Goal: Task Accomplishment & Management: Use online tool/utility

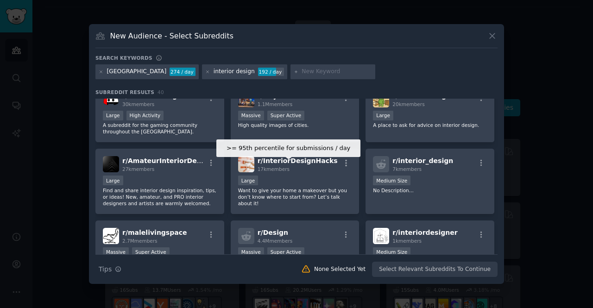
scroll to position [302, 0]
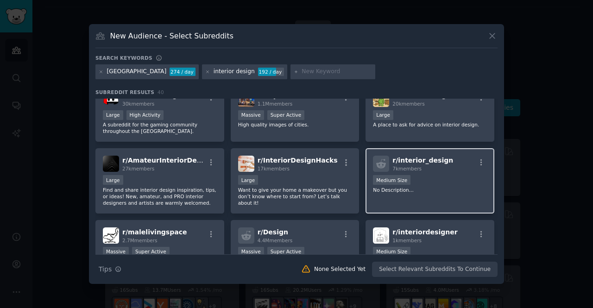
click at [476, 197] on div "r/ interior_design 7k members 1000 - 10,000 members Medium Size No Description.…" at bounding box center [430, 180] width 129 height 65
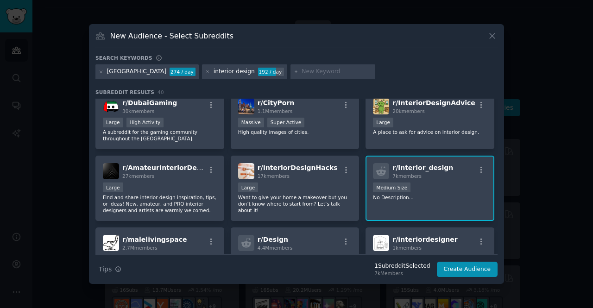
scroll to position [0, 0]
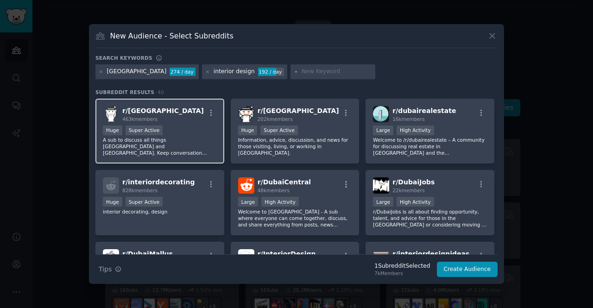
click at [190, 122] on div "r/ dubai 463k members Huge Super Active A sub to discuss all things [GEOGRAPHIC…" at bounding box center [159, 131] width 129 height 65
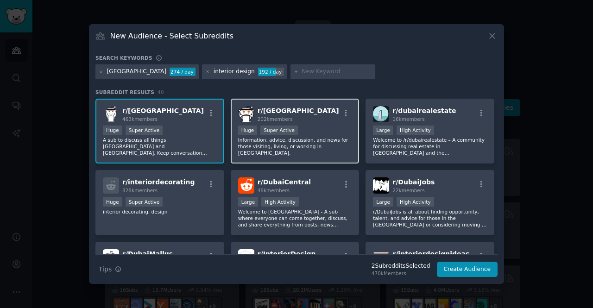
click at [260, 122] on div "r/ UAE 202k members >= 95th percentile for submissions / day Huge Super Active …" at bounding box center [295, 131] width 129 height 65
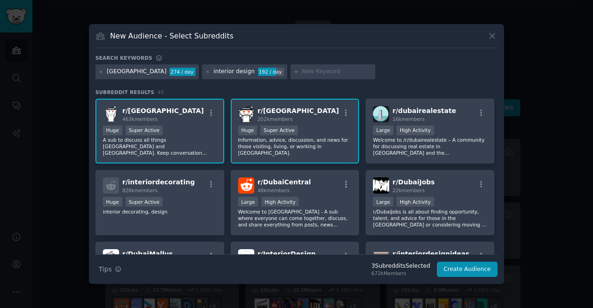
click at [118, 72] on div "[GEOGRAPHIC_DATA]" at bounding box center [137, 72] width 60 height 8
click at [214, 71] on div "interior design" at bounding box center [234, 72] width 41 height 8
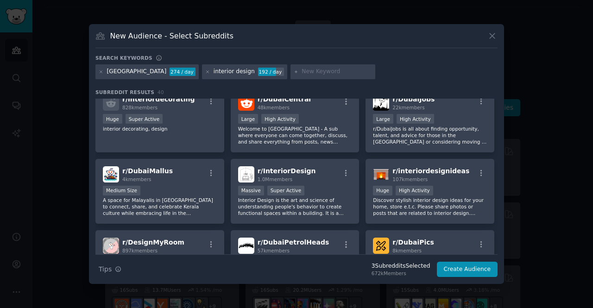
scroll to position [84, 0]
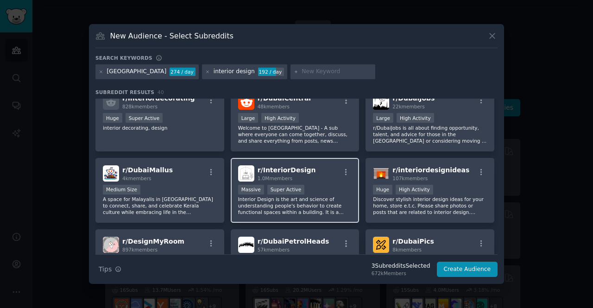
click at [307, 162] on div "r/ InteriorDesign 1.0M members >= 95th percentile for submissions / day Massive…" at bounding box center [295, 190] width 129 height 65
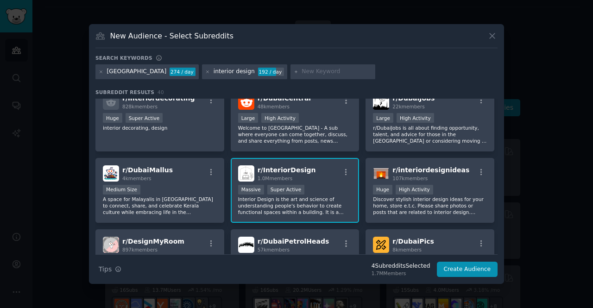
click at [307, 162] on div "r/ InteriorDesign 1.0M members >= 95th percentile for submissions / day Massive…" at bounding box center [295, 190] width 129 height 65
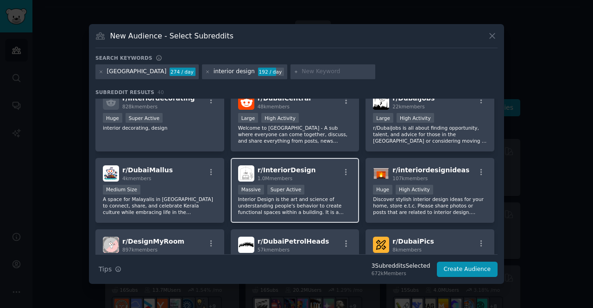
scroll to position [0, 0]
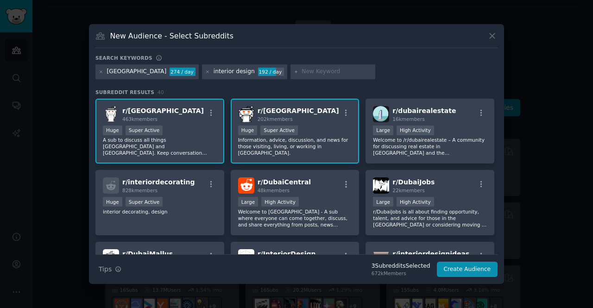
click at [263, 124] on div "r/ UAE 202k members >= 95th percentile for submissions / day Huge Super Active …" at bounding box center [295, 131] width 129 height 65
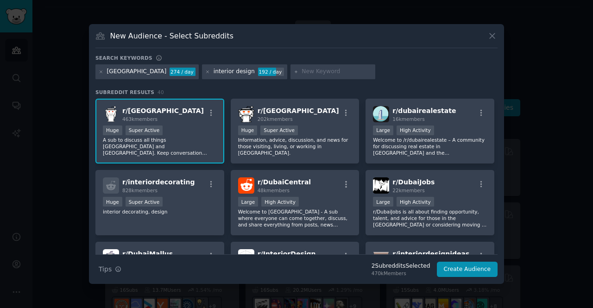
click at [186, 120] on div "r/ dubai 463k members" at bounding box center [160, 114] width 114 height 16
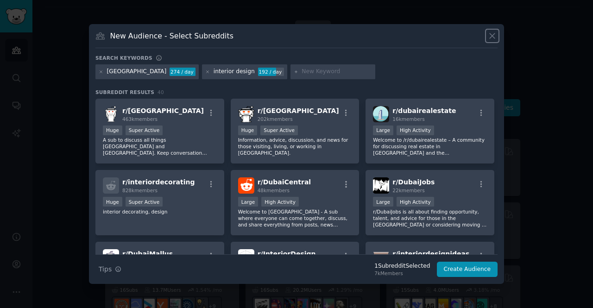
click at [490, 38] on icon at bounding box center [492, 36] width 5 height 5
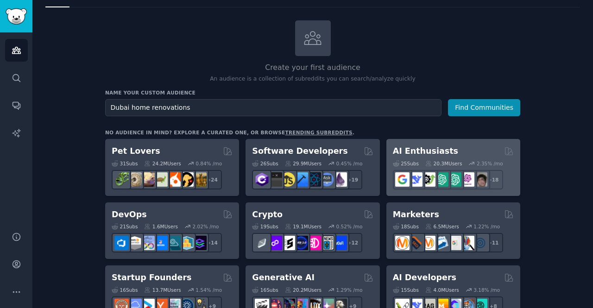
click at [464, 151] on div "AI Enthusiasts" at bounding box center [453, 152] width 121 height 12
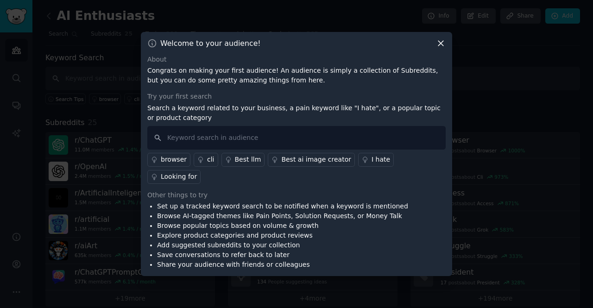
click at [445, 48] on icon at bounding box center [441, 43] width 10 height 10
click at [440, 46] on icon at bounding box center [440, 43] width 5 height 5
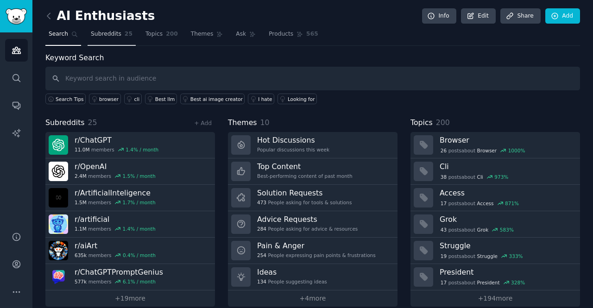
click at [118, 35] on link "Subreddits 25" at bounding box center [112, 36] width 48 height 19
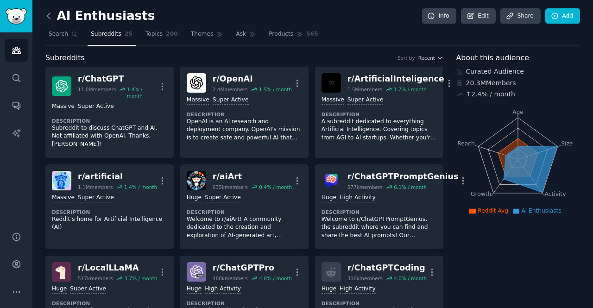
click at [47, 15] on icon at bounding box center [48, 16] width 3 height 6
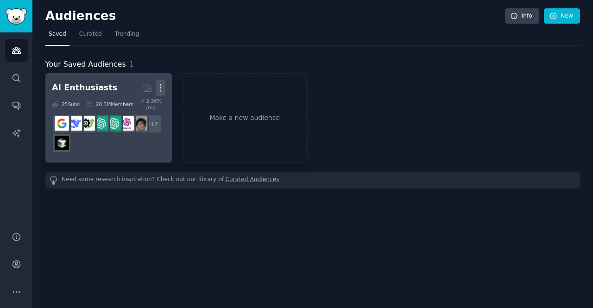
click at [161, 86] on icon "button" at bounding box center [161, 88] width 10 height 10
click at [83, 90] on div "AI Enthusiasts" at bounding box center [84, 88] width 65 height 12
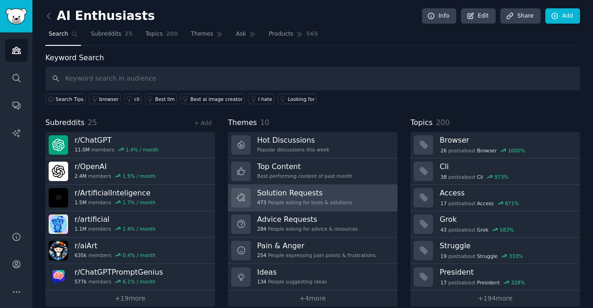
scroll to position [9, 0]
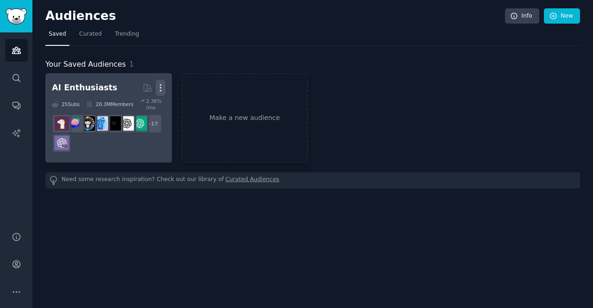
click at [162, 89] on icon "button" at bounding box center [161, 88] width 10 height 10
click at [141, 105] on p "Delete" at bounding box center [135, 107] width 21 height 10
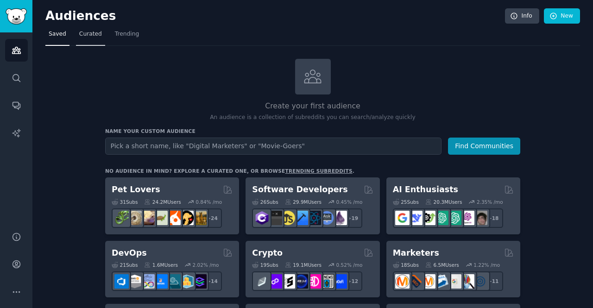
click at [97, 37] on link "Curated" at bounding box center [90, 36] width 29 height 19
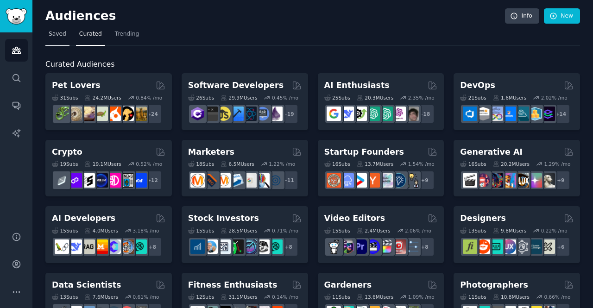
click at [57, 38] on link "Saved" at bounding box center [57, 36] width 24 height 19
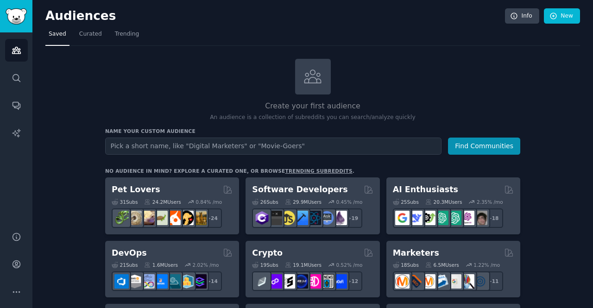
click at [172, 141] on input "text" at bounding box center [273, 146] width 336 height 17
type input "[GEOGRAPHIC_DATA]"
click at [448, 138] on button "Find Communities" at bounding box center [484, 146] width 72 height 17
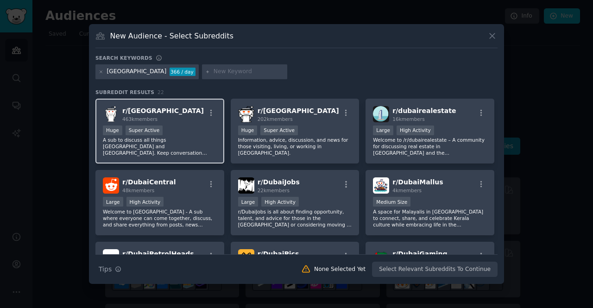
click at [175, 122] on div "r/ dubai 463k members" at bounding box center [160, 114] width 114 height 16
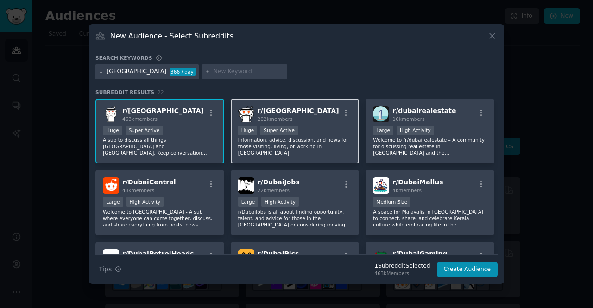
click at [291, 118] on div "r/ UAE 202k members" at bounding box center [295, 114] width 114 height 16
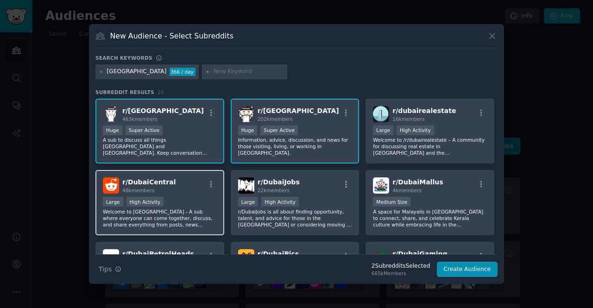
click at [187, 180] on div "r/ DubaiCentral 48k members" at bounding box center [160, 185] width 114 height 16
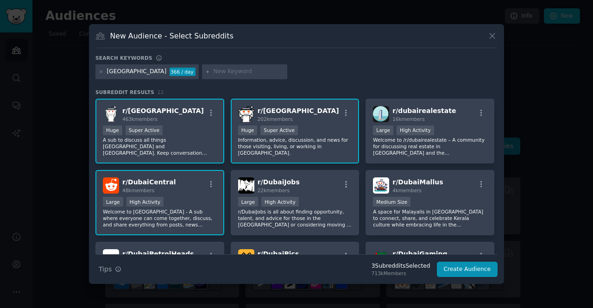
click at [214, 71] on input "text" at bounding box center [249, 72] width 70 height 8
type input "living in [GEOGRAPHIC_DATA]"
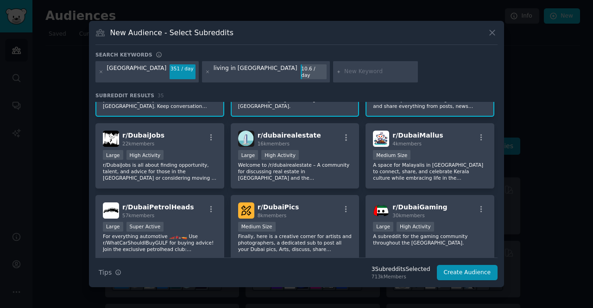
scroll to position [51, 0]
click at [205, 70] on icon at bounding box center [207, 72] width 5 height 5
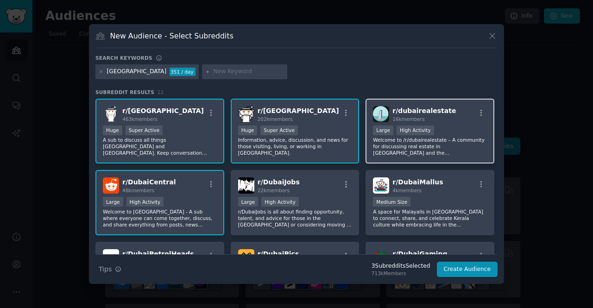
click at [438, 137] on p "Welcome to /r/dubairealestate – A community for discussing real estate in [GEOG…" at bounding box center [430, 146] width 114 height 19
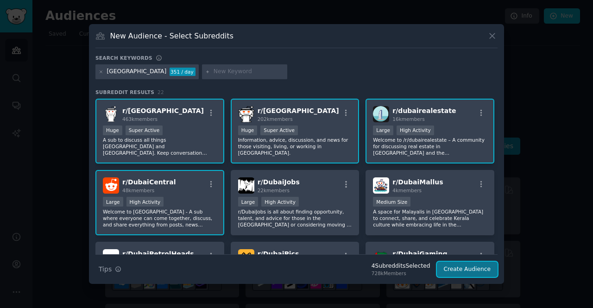
click at [471, 270] on button "Create Audience" at bounding box center [467, 270] width 61 height 16
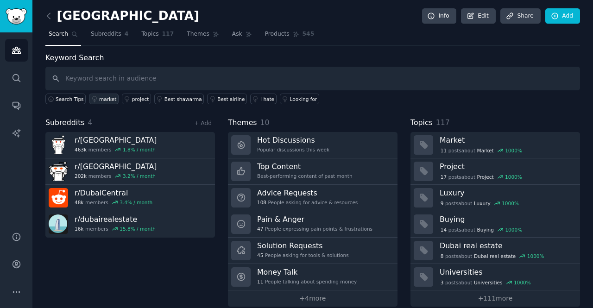
click at [89, 102] on link "market" at bounding box center [104, 99] width 30 height 11
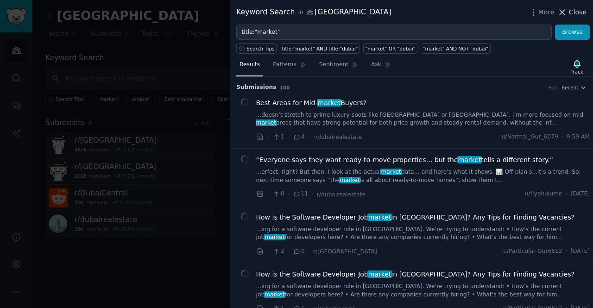
click at [571, 12] on span "Close" at bounding box center [578, 12] width 18 height 10
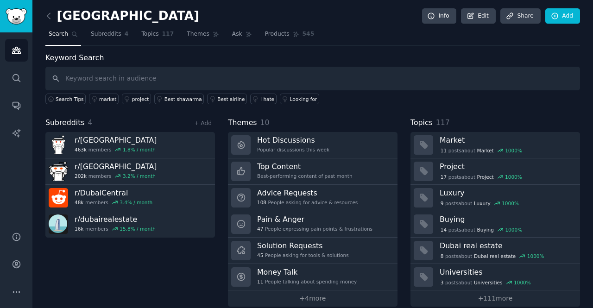
click at [81, 17] on h2 "[GEOGRAPHIC_DATA]" at bounding box center [122, 16] width 154 height 15
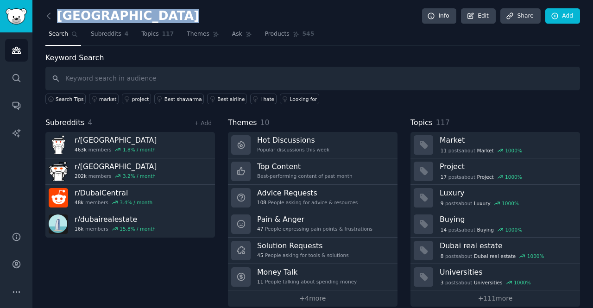
click at [81, 17] on h2 "[GEOGRAPHIC_DATA]" at bounding box center [122, 16] width 154 height 15
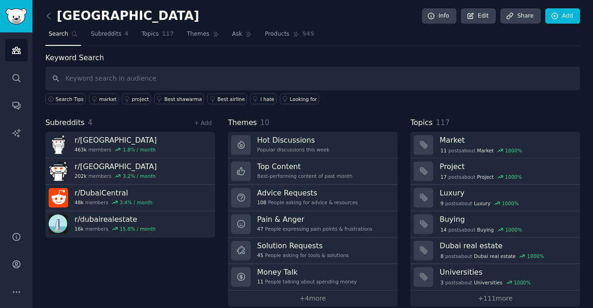
click at [126, 18] on div "dubai Info Edit Share Add" at bounding box center [312, 17] width 535 height 19
click at [47, 18] on icon at bounding box center [49, 16] width 10 height 10
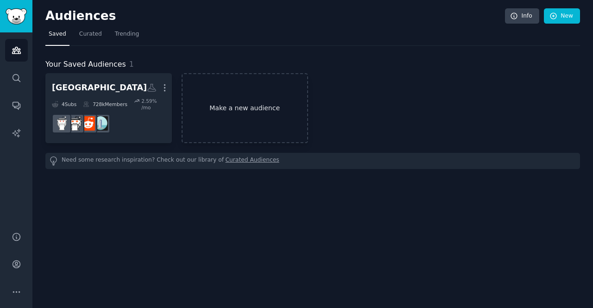
click at [208, 84] on link "Make a new audience" at bounding box center [245, 108] width 127 height 70
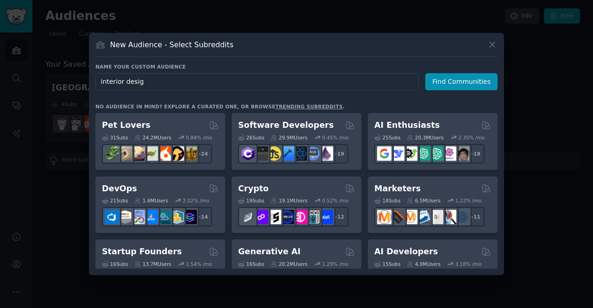
type input "interior design"
click button "Find Communities" at bounding box center [461, 81] width 72 height 17
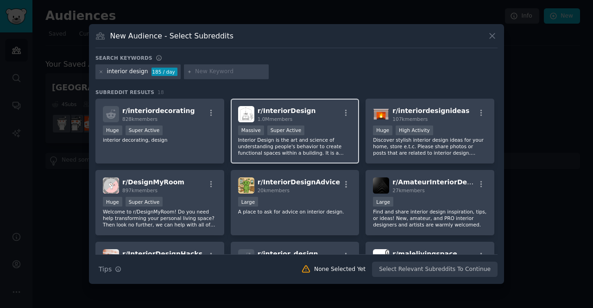
click at [315, 123] on div "r/ InteriorDesign 1.0M members >= 95th percentile for submissions / day Massive…" at bounding box center [295, 131] width 129 height 65
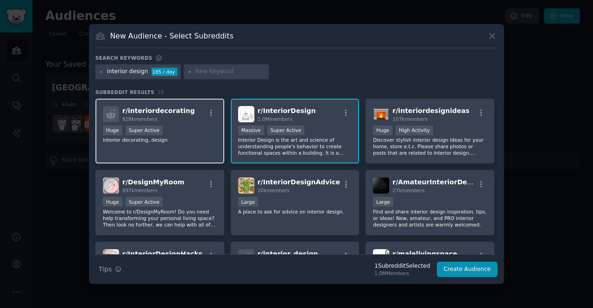
click at [198, 127] on div "Huge Super Active" at bounding box center [160, 132] width 114 height 12
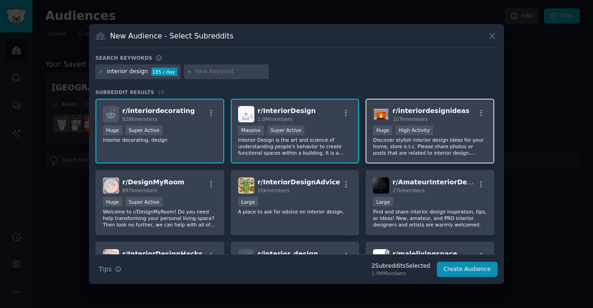
click at [428, 104] on div "r/ interiordesignideas 107k members Huge High Activity Discover stylish interio…" at bounding box center [430, 131] width 129 height 65
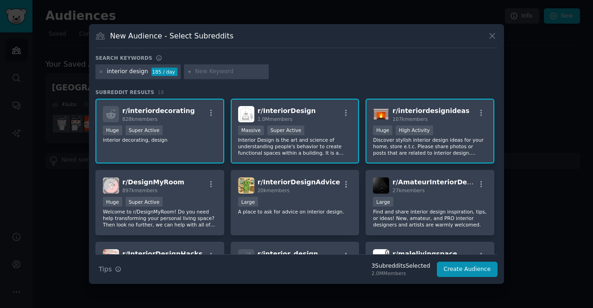
click at [231, 76] on div at bounding box center [226, 71] width 85 height 15
click at [219, 71] on input "text" at bounding box center [230, 72] width 70 height 8
type input "home renovations"
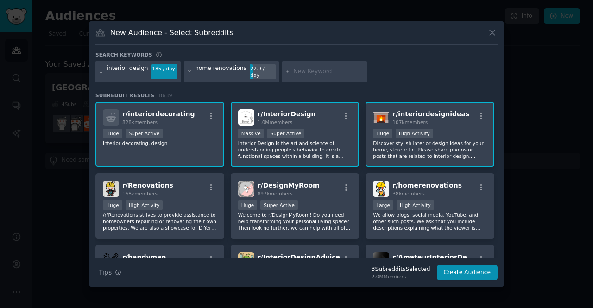
click at [196, 70] on div "home renovations" at bounding box center [220, 71] width 51 height 15
click at [188, 71] on icon at bounding box center [189, 71] width 2 height 2
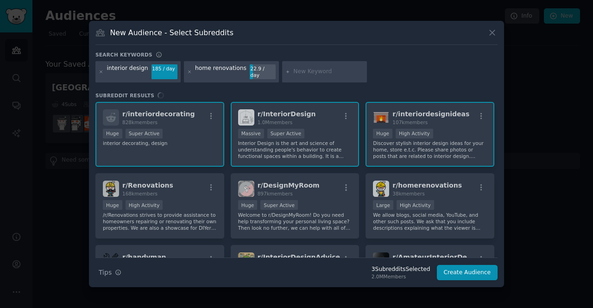
click at [293, 75] on input "text" at bounding box center [328, 72] width 70 height 8
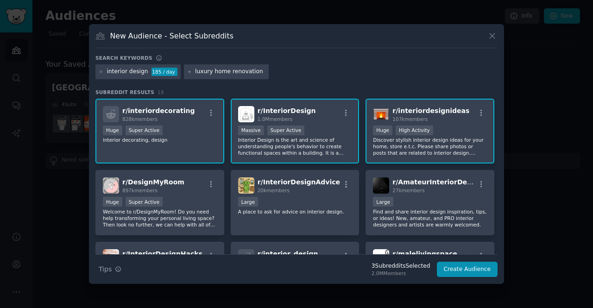
type input "luxury home renovations"
